Goal: Book appointment/travel/reservation

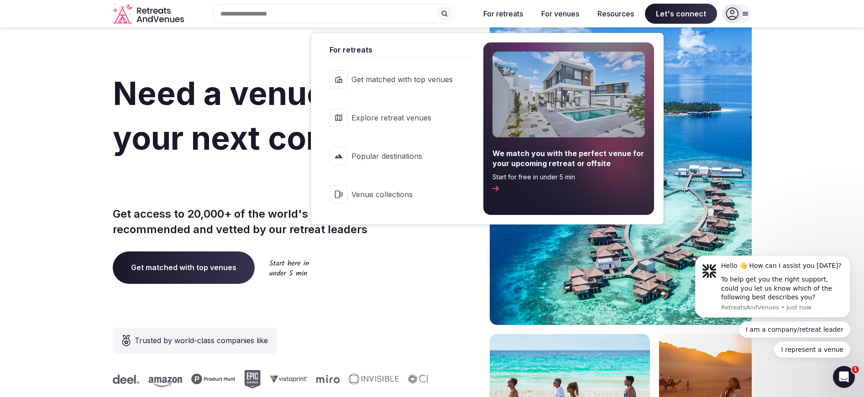
click at [382, 120] on span "Explore retreat venues" at bounding box center [401, 118] width 101 height 10
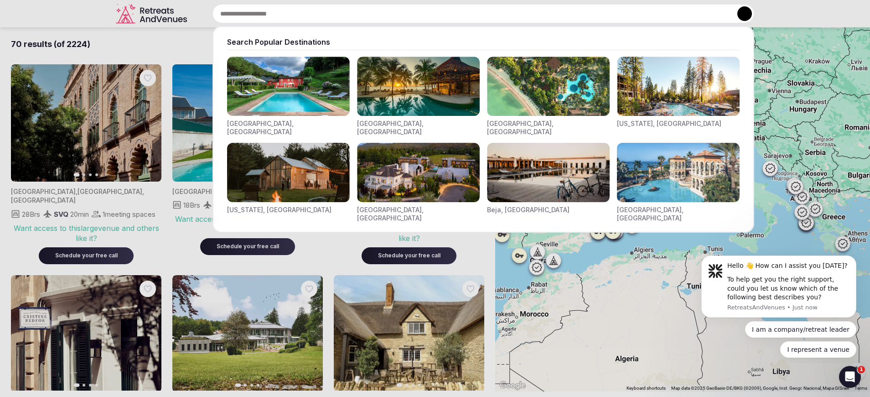
click at [240, 18] on div "Search Popular Destinations [GEOGRAPHIC_DATA], [GEOGRAPHIC_DATA] [GEOGRAPHIC_DA…" at bounding box center [473, 13] width 564 height 19
click at [248, 16] on input "text" at bounding box center [484, 13] width 542 height 19
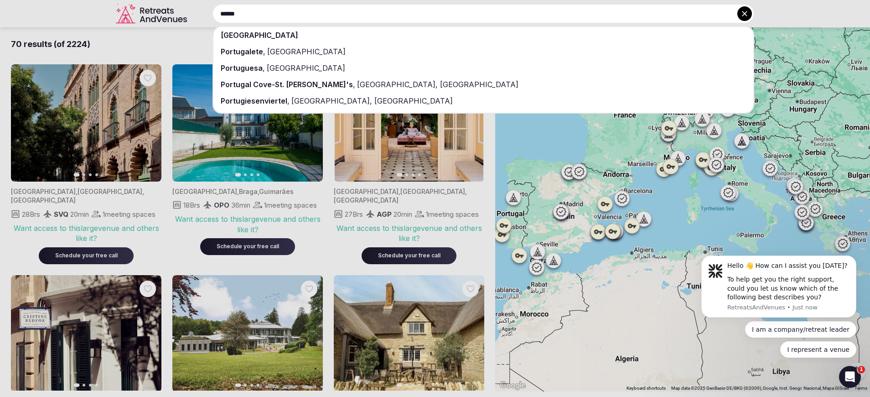
type input "******"
click at [230, 52] on span "Portugalete" at bounding box center [242, 51] width 42 height 9
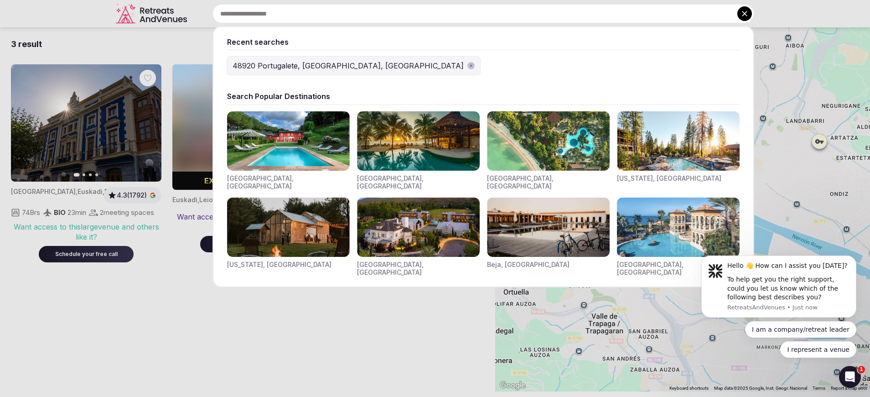
click at [256, 13] on div "Recent searches 48920 [GEOGRAPHIC_DATA], [GEOGRAPHIC_DATA], [GEOGRAPHIC_DATA] S…" at bounding box center [473, 13] width 564 height 19
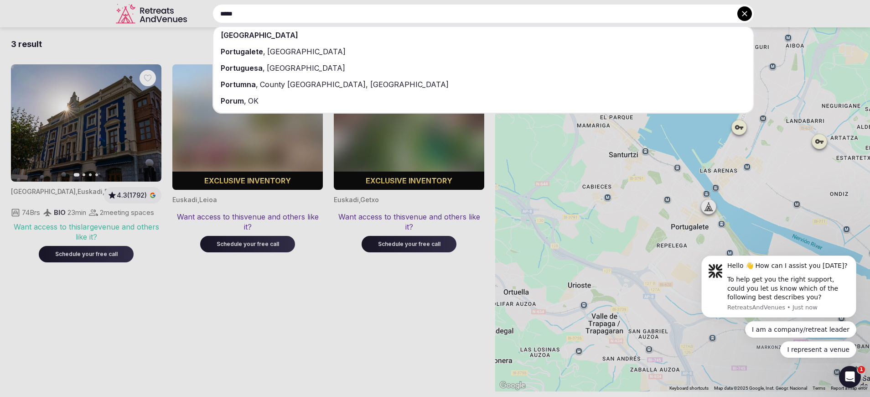
type input "*****"
click at [257, 33] on div "[GEOGRAPHIC_DATA]" at bounding box center [484, 35] width 540 height 16
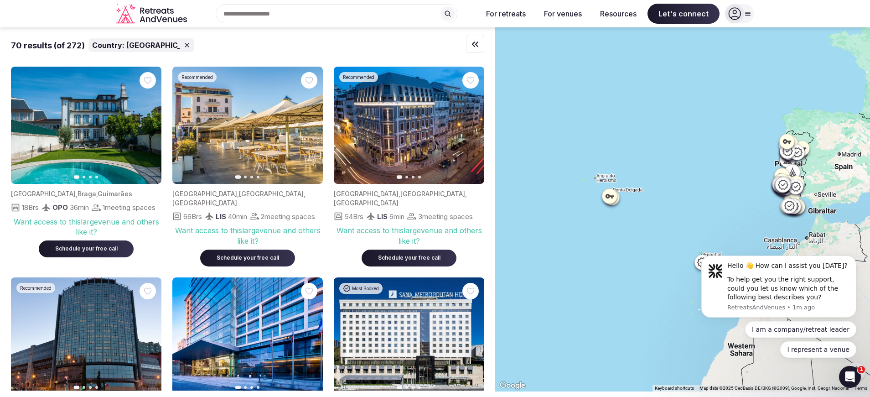
click at [478, 47] on icon "button" at bounding box center [475, 44] width 5 height 5
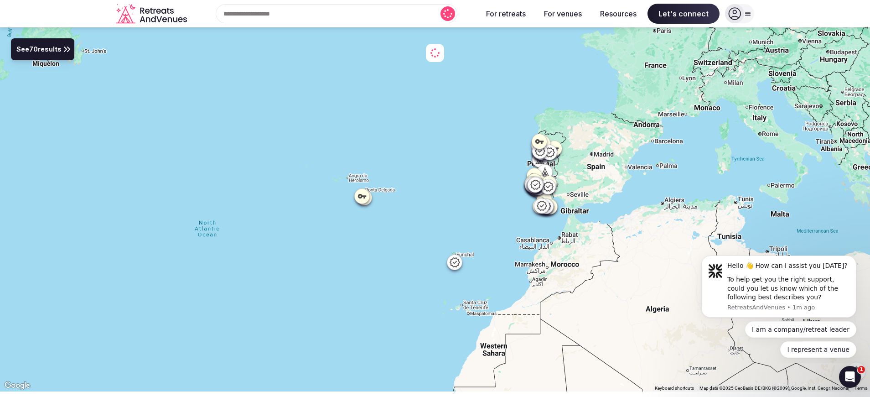
click at [34, 48] on span "See 70 results" at bounding box center [38, 50] width 45 height 10
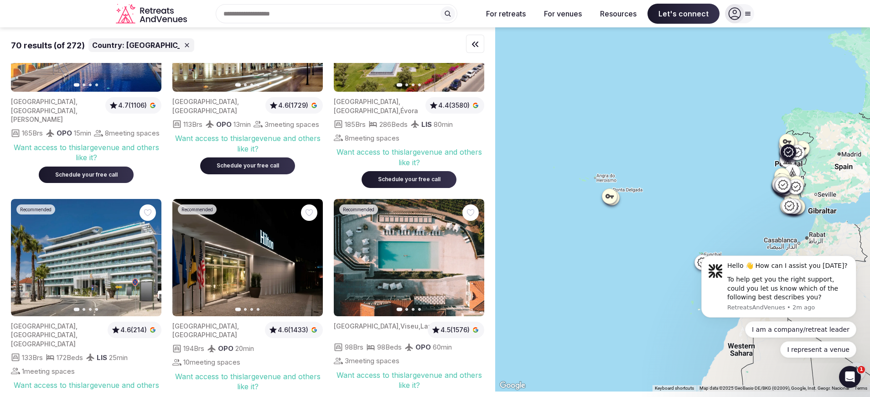
scroll to position [2855, 0]
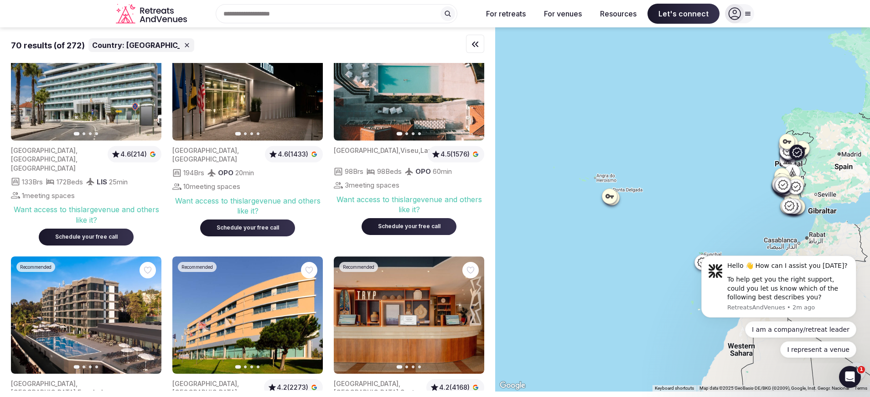
click at [475, 89] on button "Next slide" at bounding box center [471, 81] width 15 height 15
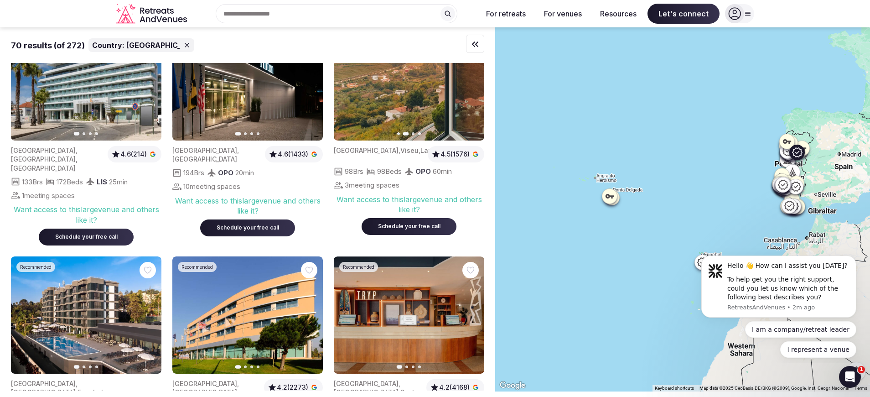
click at [475, 89] on button "Next slide" at bounding box center [471, 81] width 15 height 15
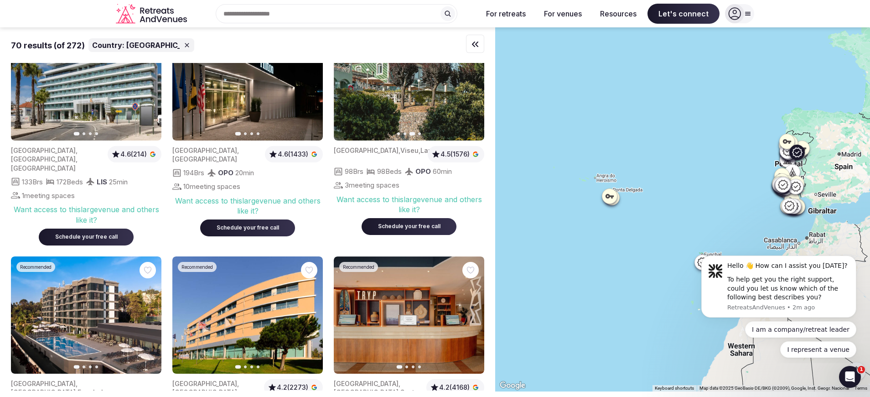
click at [475, 89] on button "Next slide" at bounding box center [471, 81] width 15 height 15
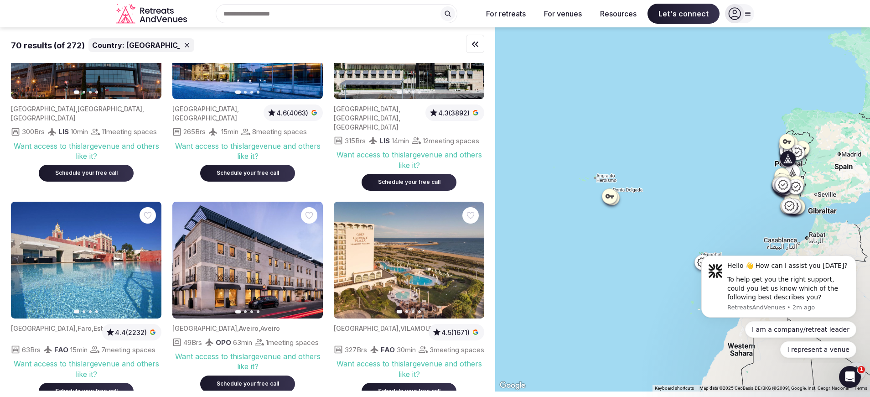
scroll to position [0, 0]
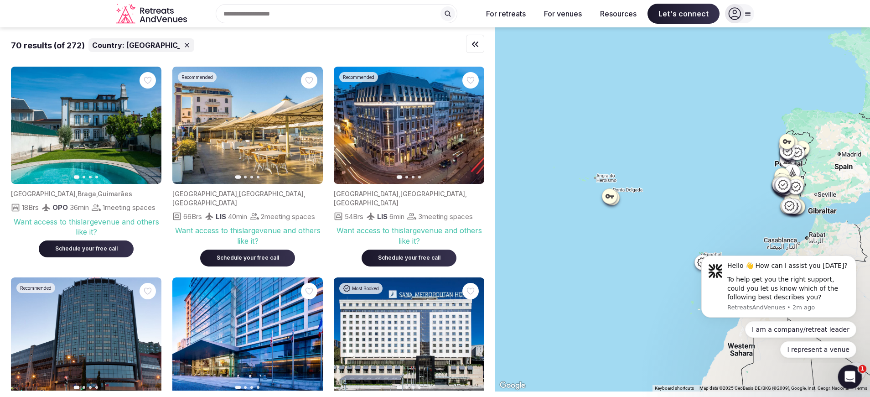
click at [848, 368] on icon "Open Intercom Messenger" at bounding box center [849, 375] width 15 height 15
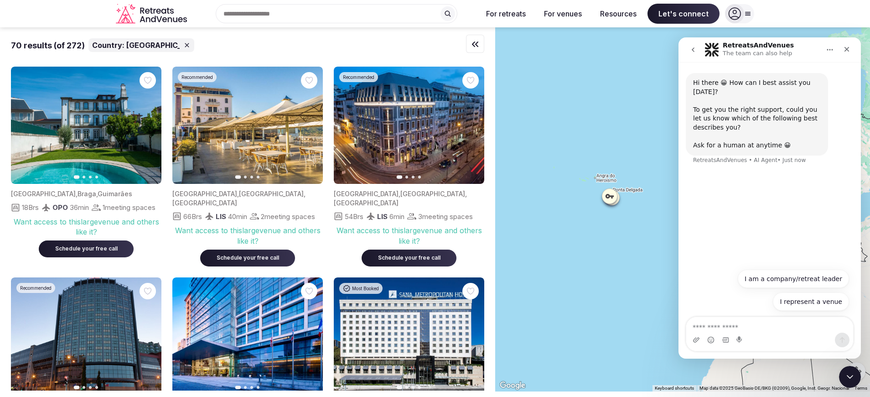
click at [733, 328] on textarea "Ask a question…" at bounding box center [770, 325] width 167 height 16
type textarea "*****"
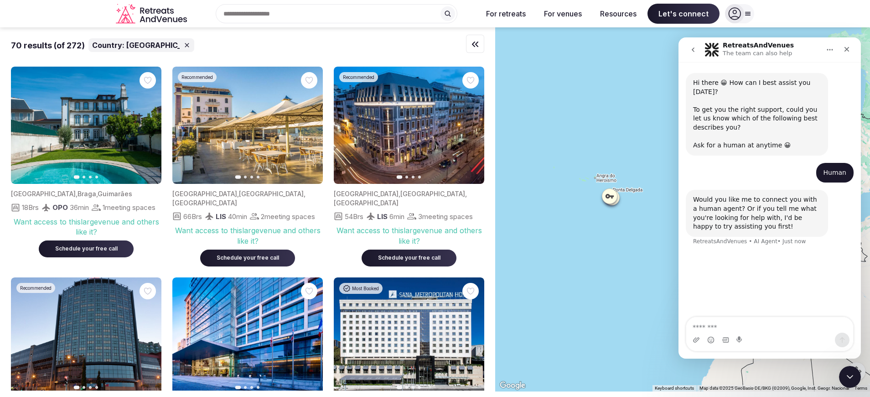
click at [734, 315] on div "Hi there 😀 How can I best assist you [DATE]? To get you the right support, coul…" at bounding box center [770, 190] width 182 height 256
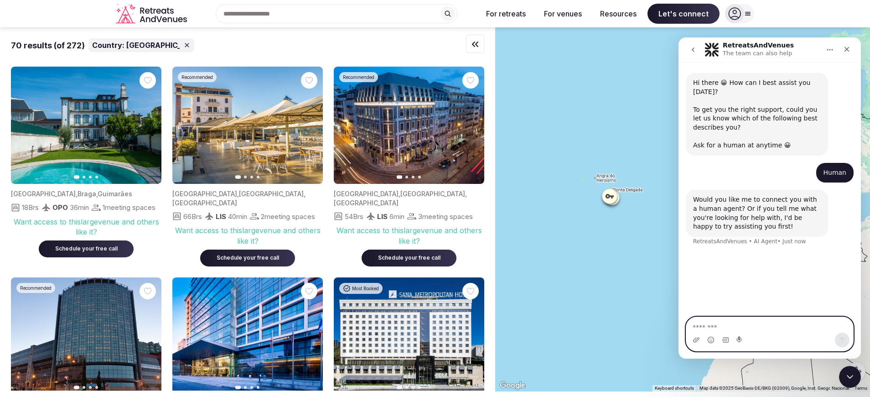
click at [733, 325] on textarea "Message…" at bounding box center [770, 325] width 167 height 16
type textarea "****"
click at [730, 331] on textarea "Message…" at bounding box center [770, 325] width 167 height 16
click at [739, 328] on textarea "Message…" at bounding box center [770, 325] width 167 height 16
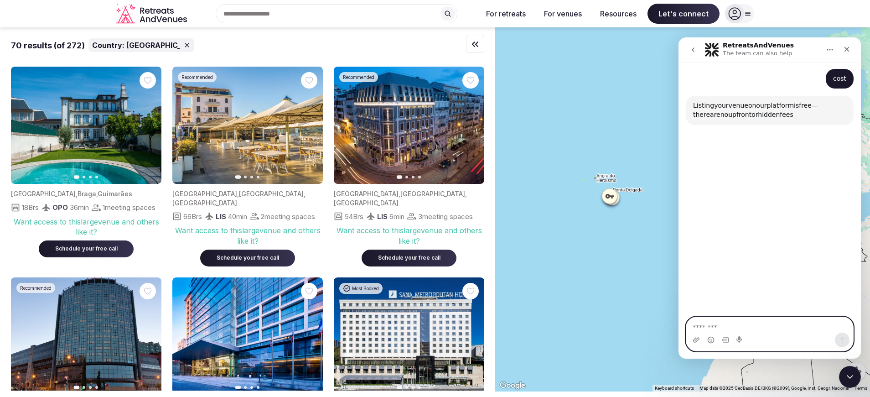
scroll to position [184, 0]
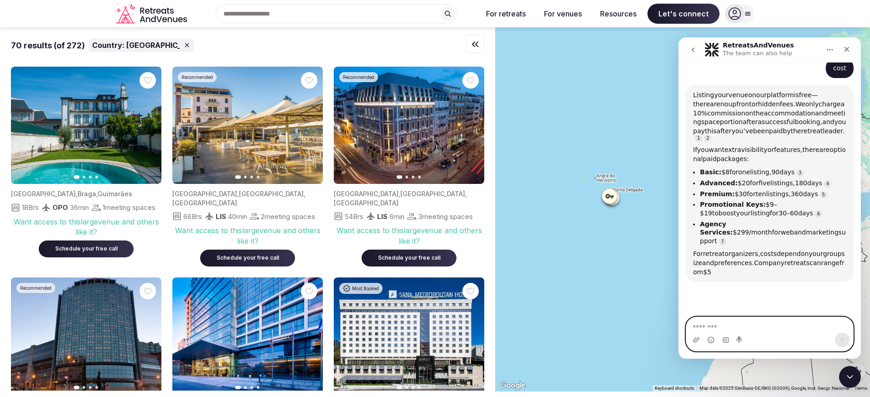
click at [732, 328] on textarea "Message…" at bounding box center [770, 325] width 167 height 16
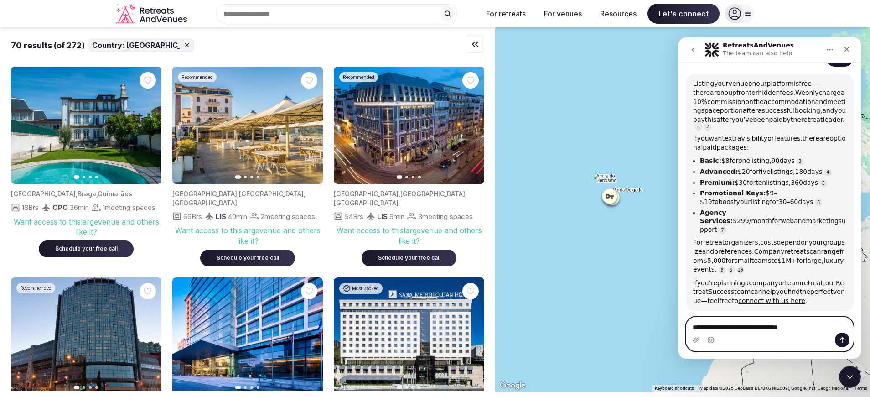
scroll to position [203, 0]
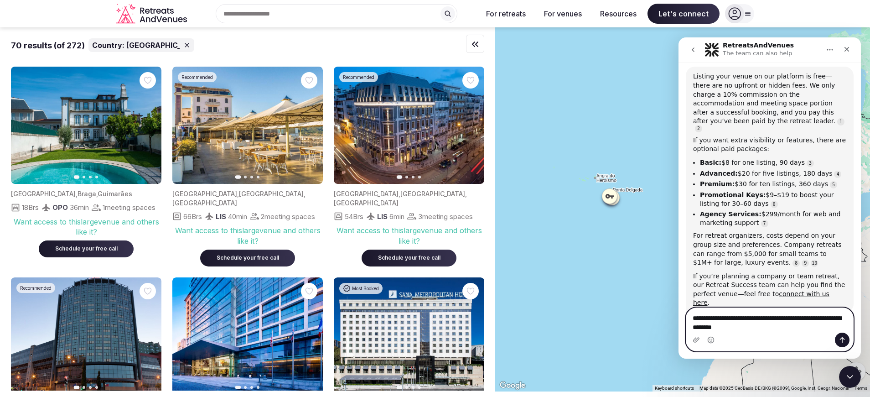
type textarea "**********"
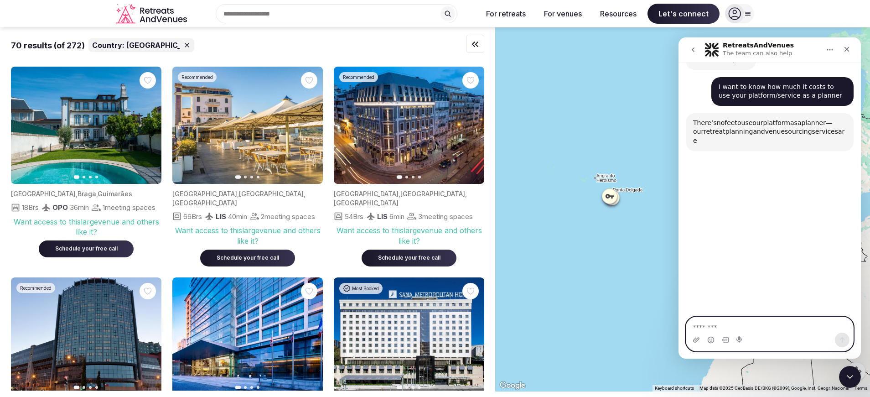
scroll to position [471, 0]
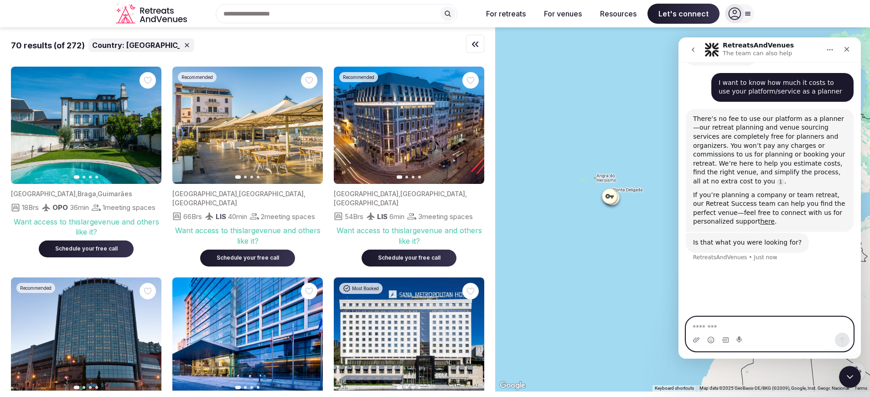
click at [722, 330] on textarea "Message…" at bounding box center [770, 325] width 167 height 16
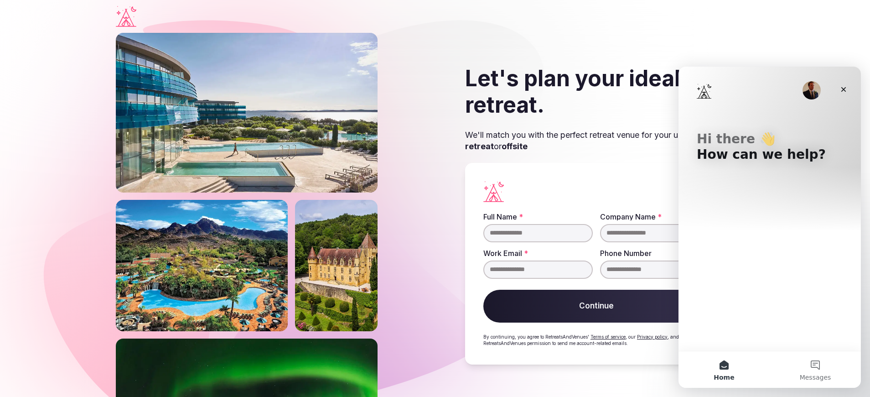
click at [527, 230] on input "Full Name *" at bounding box center [538, 233] width 109 height 18
type input "**********"
click at [651, 234] on input "Company Name *" at bounding box center [654, 233] width 109 height 18
type input "********"
click at [551, 258] on div "Work Email *" at bounding box center [538, 264] width 109 height 29
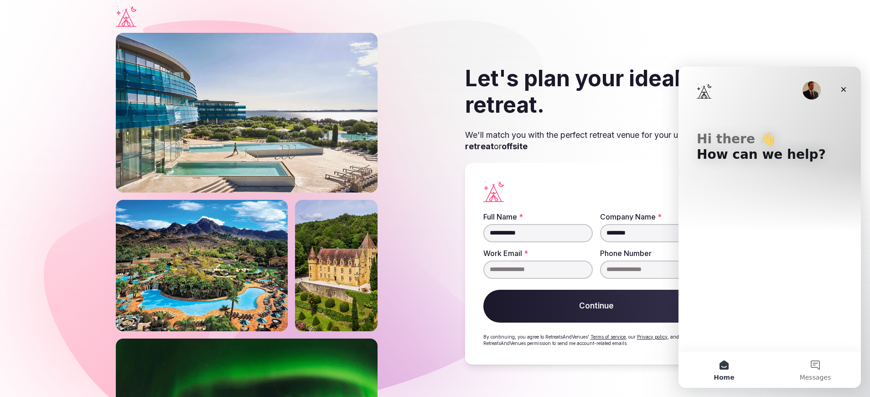
click at [543, 266] on input "Work Email *" at bounding box center [538, 269] width 109 height 18
drag, startPoint x: 571, startPoint y: 276, endPoint x: 547, endPoint y: 267, distance: 25.4
click at [547, 267] on input "**********" at bounding box center [538, 269] width 109 height 18
type input "**********"
click at [844, 83] on div "Close" at bounding box center [844, 89] width 16 height 16
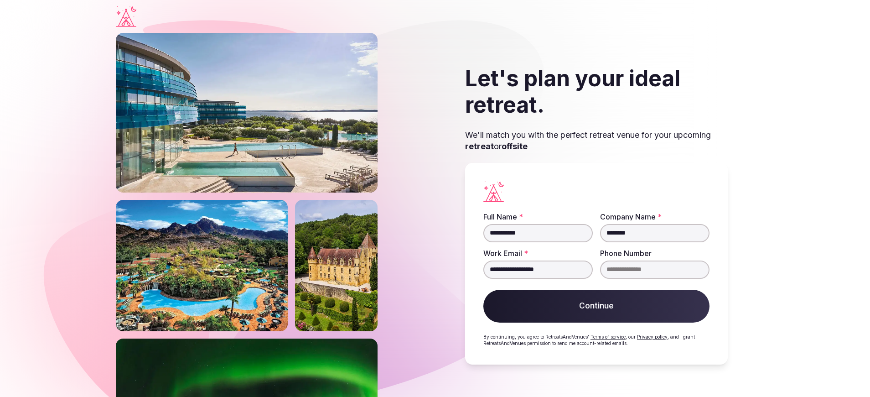
click at [548, 309] on button "Continue" at bounding box center [597, 306] width 226 height 33
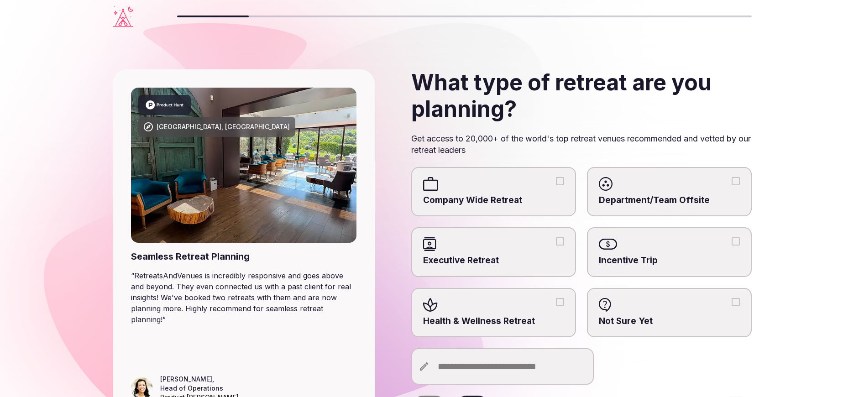
click at [648, 249] on div at bounding box center [669, 244] width 141 height 14
click at [731, 245] on button "Incentive Trip" at bounding box center [735, 241] width 8 height 8
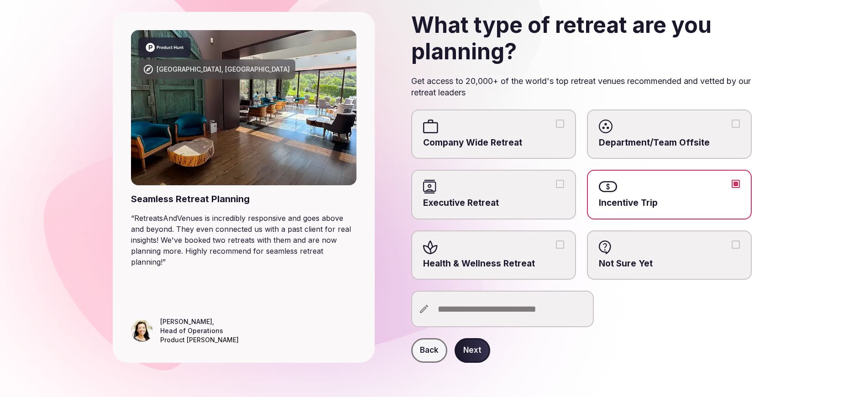
scroll to position [60, 0]
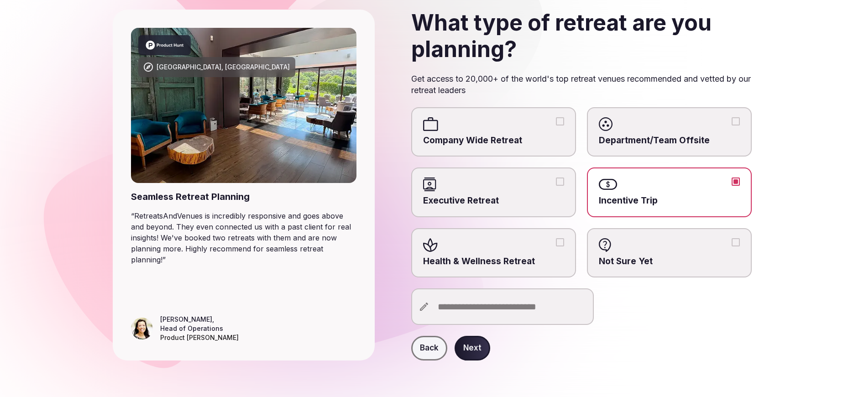
click at [480, 299] on input "text" at bounding box center [502, 306] width 182 height 36
type input "**********"
click at [481, 351] on button "Next" at bounding box center [472, 348] width 36 height 25
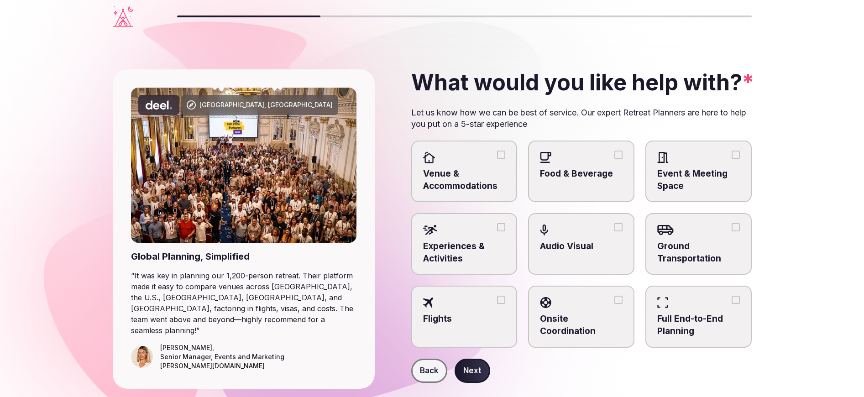
click at [450, 165] on label "Venue & Accommodations" at bounding box center [464, 172] width 106 height 62
click at [497, 159] on button "Venue & Accommodations" at bounding box center [501, 155] width 8 height 8
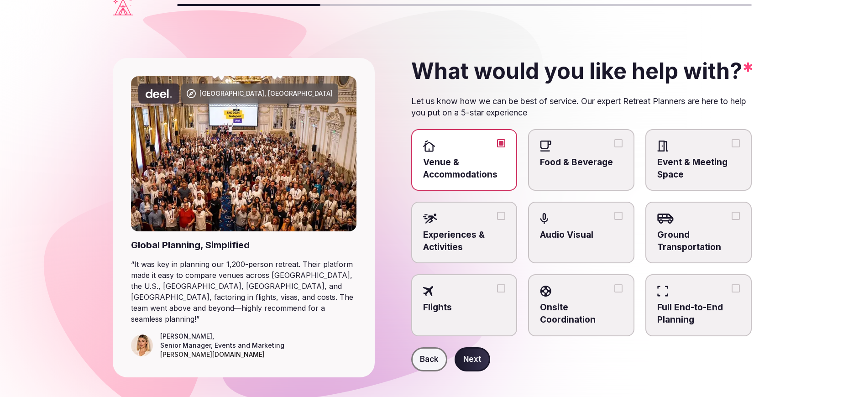
scroll to position [17, 0]
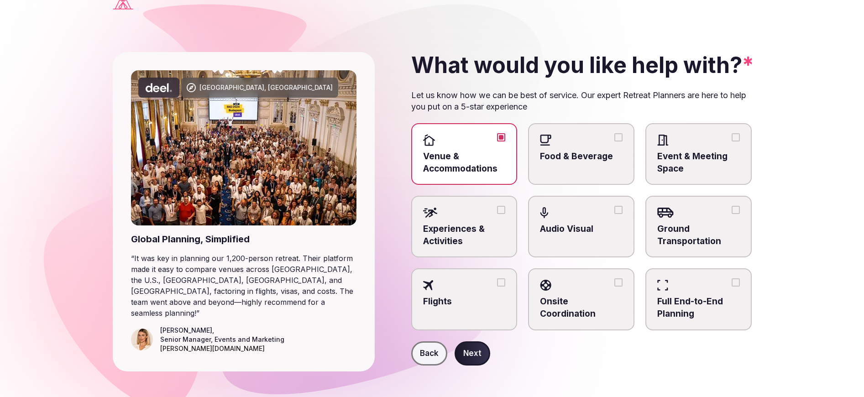
click at [484, 218] on div at bounding box center [464, 213] width 83 height 14
click at [497, 214] on button "Experiences & Activities" at bounding box center [501, 210] width 8 height 8
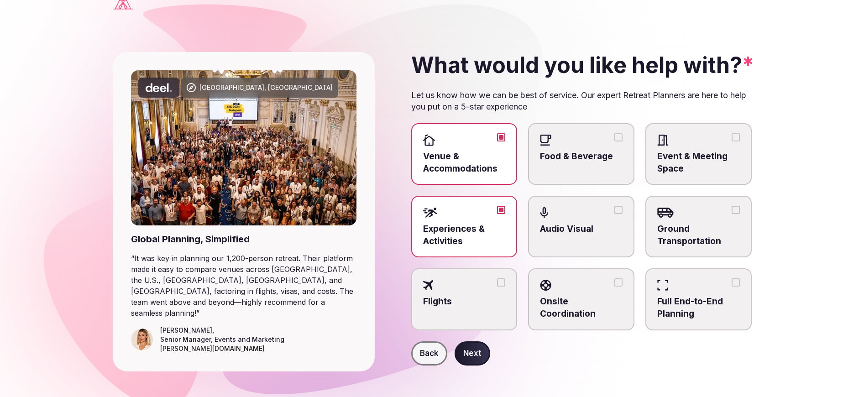
click at [474, 355] on button "Next" at bounding box center [472, 353] width 36 height 25
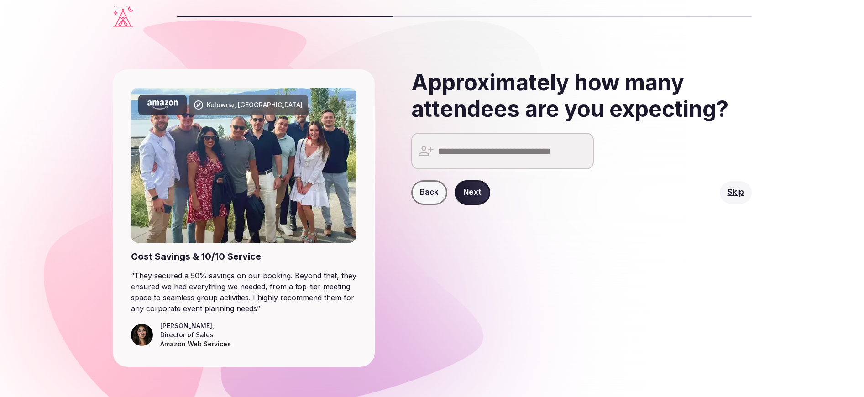
click at [479, 151] on input "number" at bounding box center [502, 151] width 182 height 36
drag, startPoint x: 458, startPoint y: 150, endPoint x: 396, endPoint y: 145, distance: 63.2
click at [396, 145] on div "Approximately how many attendees are you expecting? ** 15 Back Next" at bounding box center [567, 217] width 370 height 297
type input "**"
click at [471, 188] on button "Next" at bounding box center [472, 192] width 36 height 25
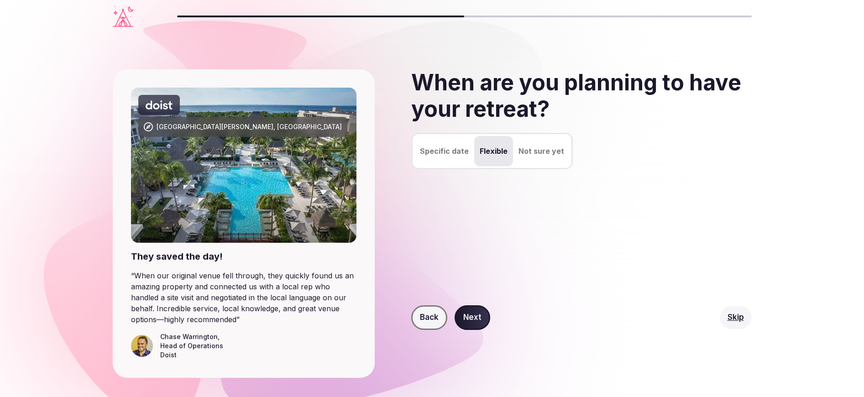
click at [493, 154] on button "Flexible" at bounding box center [493, 151] width 39 height 30
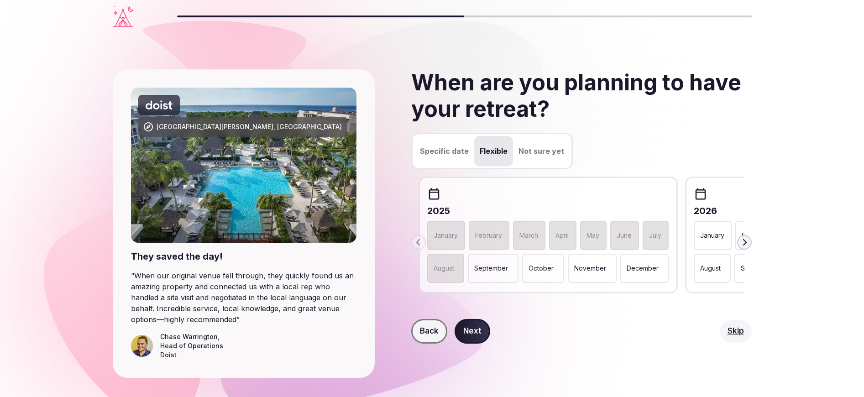
click at [745, 245] on icon "button" at bounding box center [743, 242] width 7 height 7
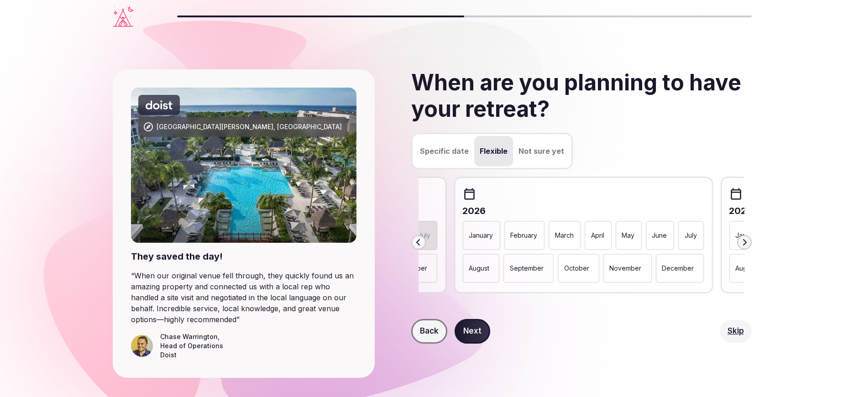
click at [745, 245] on icon "button" at bounding box center [743, 242] width 7 height 7
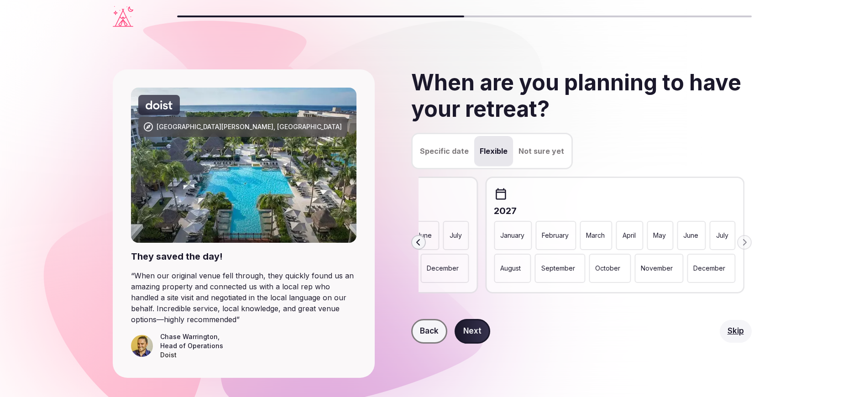
click at [629, 240] on div "April" at bounding box center [629, 235] width 27 height 29
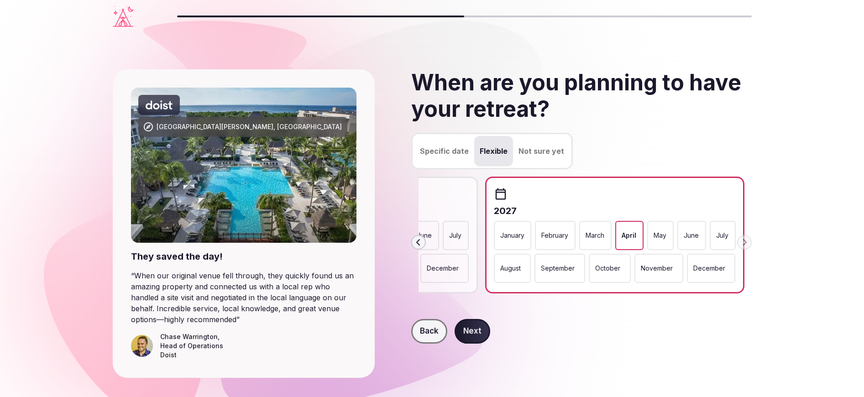
click at [472, 332] on button "Next" at bounding box center [472, 331] width 36 height 25
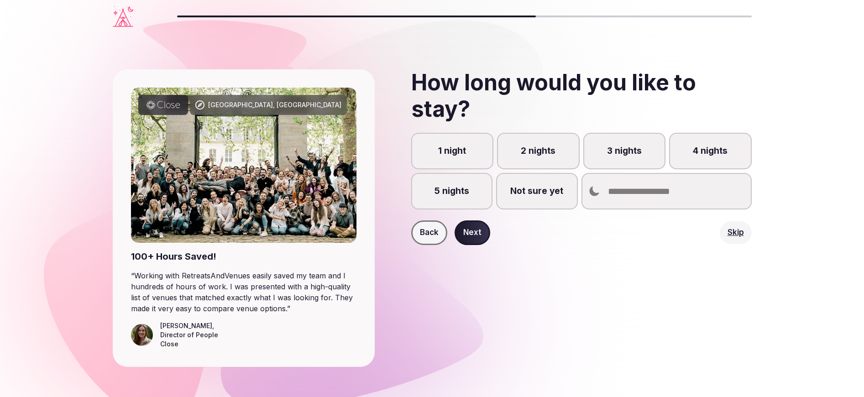
click at [710, 151] on label "4 nights" at bounding box center [710, 151] width 83 height 36
click at [710, 151] on button "4 nights" at bounding box center [714, 155] width 9 height 9
click at [479, 240] on button "Next" at bounding box center [472, 232] width 36 height 25
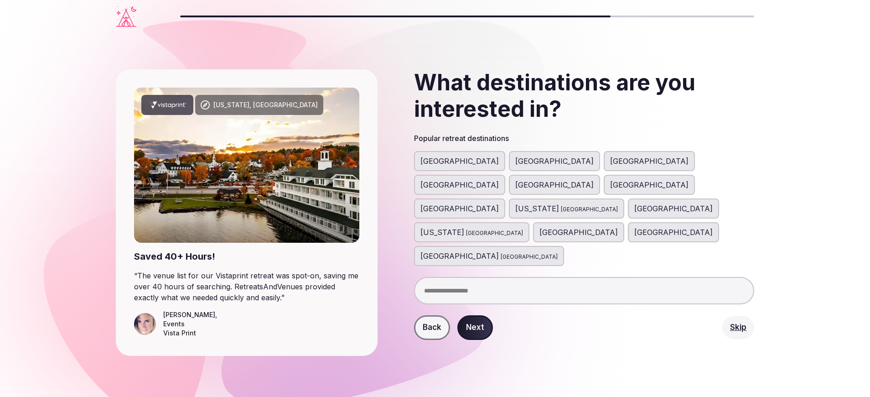
click at [499, 203] on span "[GEOGRAPHIC_DATA]" at bounding box center [460, 208] width 78 height 11
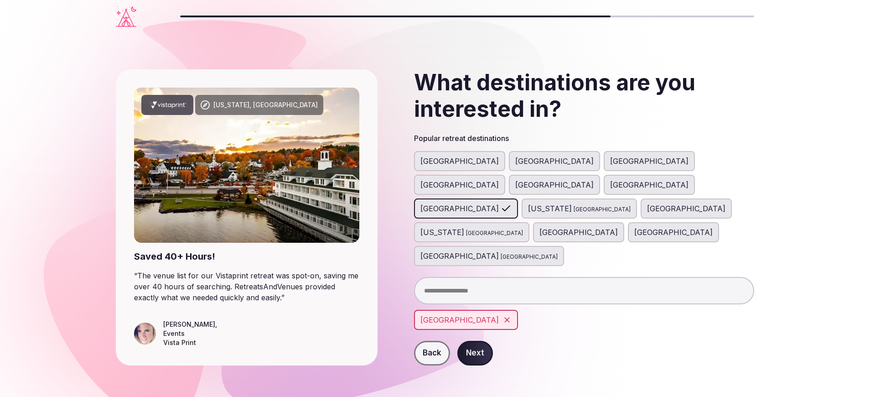
click at [594, 179] on span "[GEOGRAPHIC_DATA]" at bounding box center [555, 184] width 78 height 11
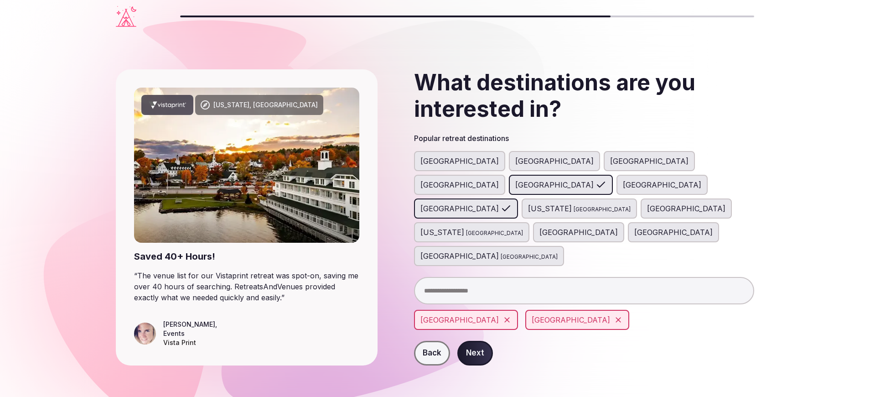
click at [661, 179] on span "[GEOGRAPHIC_DATA]" at bounding box center [662, 184] width 78 height 11
click at [485, 277] on input "text" at bounding box center [584, 290] width 340 height 27
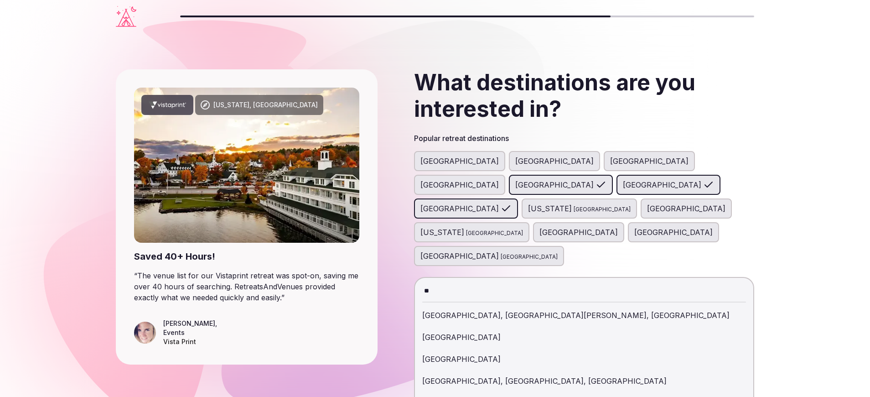
type input "**"
click at [450, 326] on div "Monaco" at bounding box center [584, 337] width 324 height 22
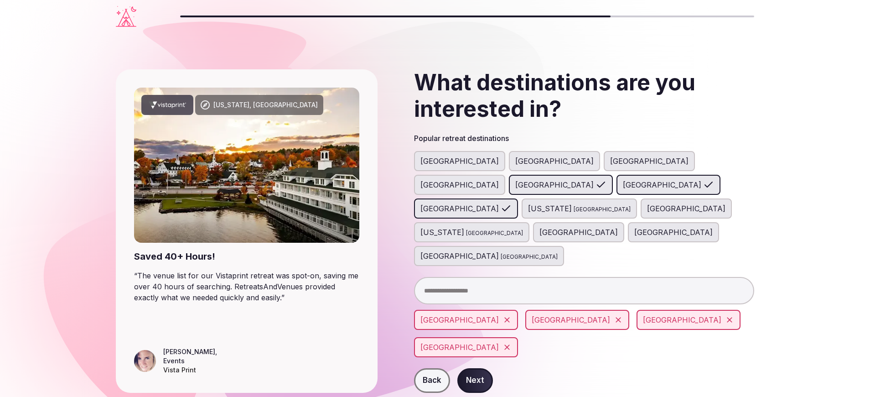
click at [472, 368] on button "Next" at bounding box center [476, 380] width 36 height 25
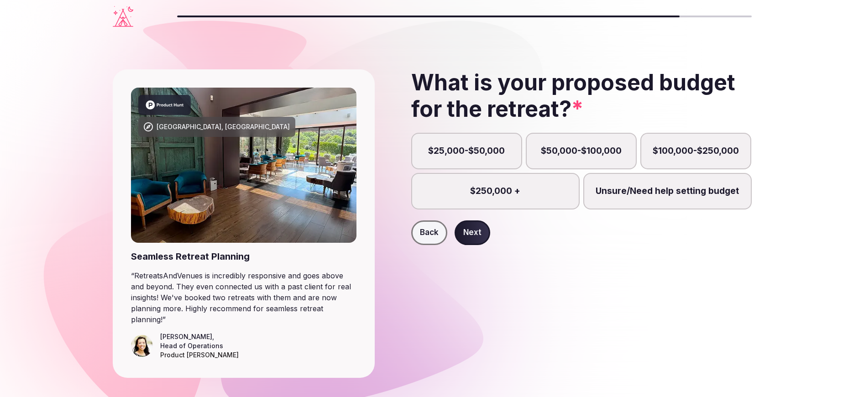
click at [669, 148] on label "$100,000-$250,000" at bounding box center [695, 151] width 111 height 36
click at [695, 151] on button "$100,000-$250,000" at bounding box center [699, 155] width 9 height 9
click at [464, 228] on button "Next" at bounding box center [472, 232] width 36 height 25
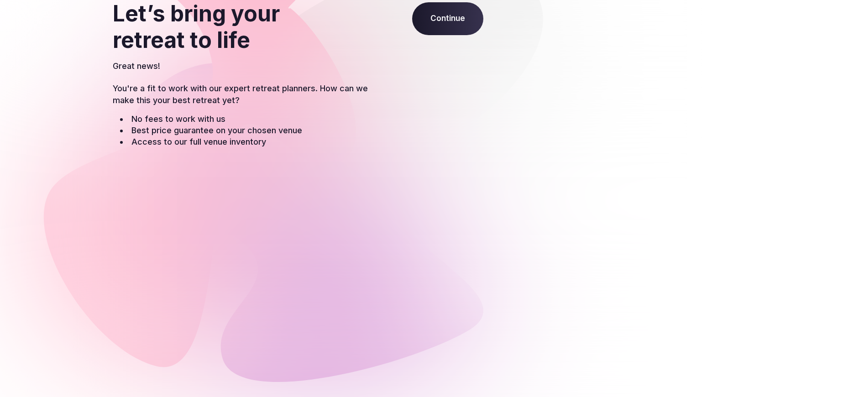
scroll to position [20, 0]
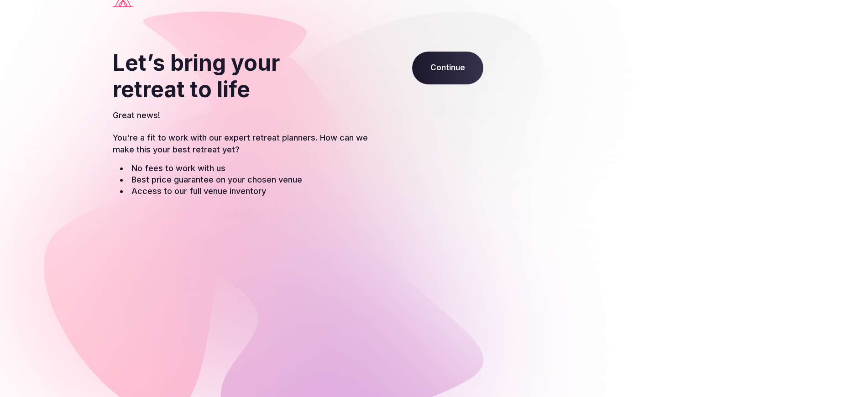
click at [443, 62] on span "Continue" at bounding box center [447, 68] width 71 height 33
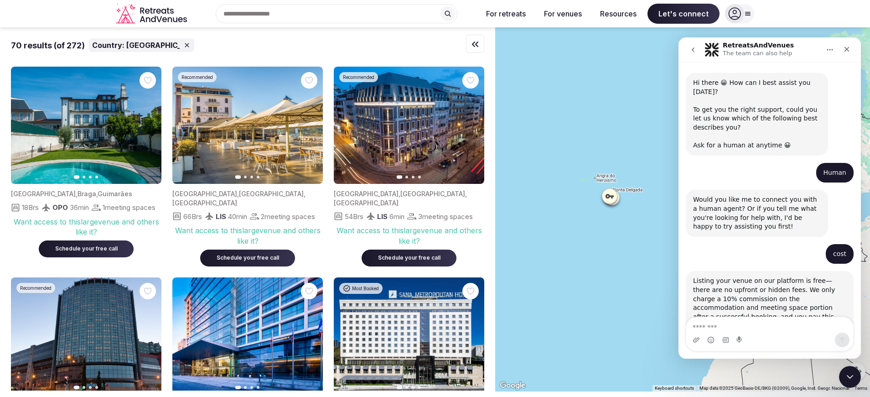
scroll to position [1, 0]
